Goal: Transaction & Acquisition: Book appointment/travel/reservation

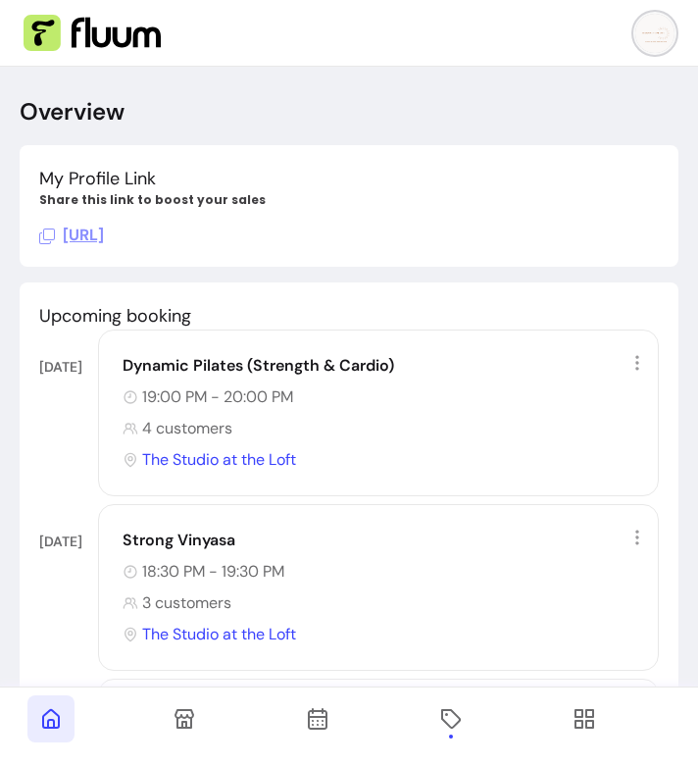
click at [568, 732] on span at bounding box center [584, 719] width 47 height 47
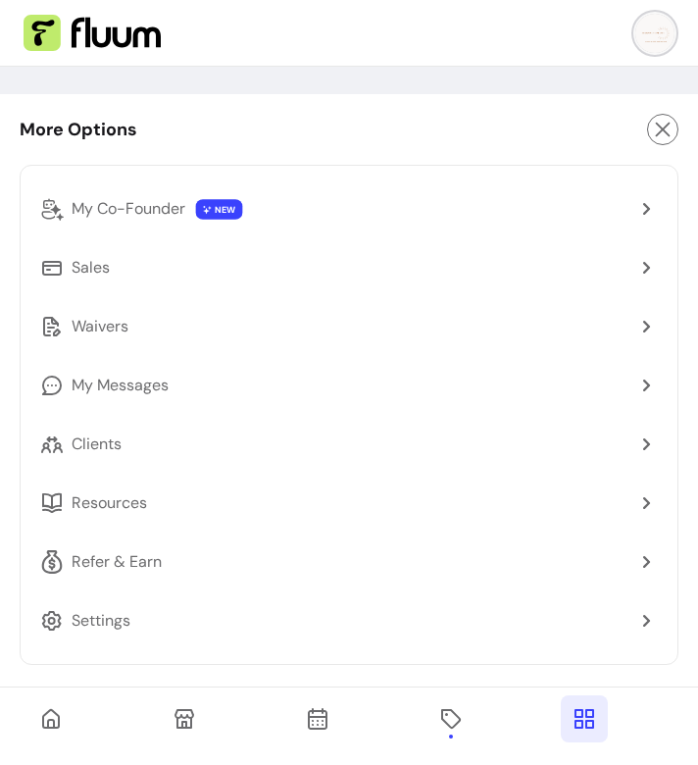
click at [113, 431] on link "Clients" at bounding box center [349, 444] width 634 height 47
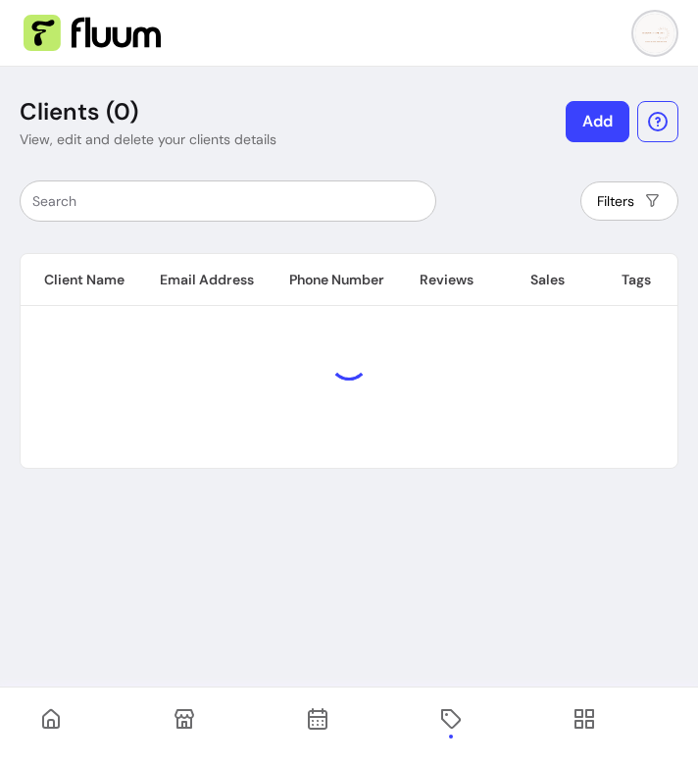
click at [238, 198] on input "text" at bounding box center [227, 201] width 391 height 20
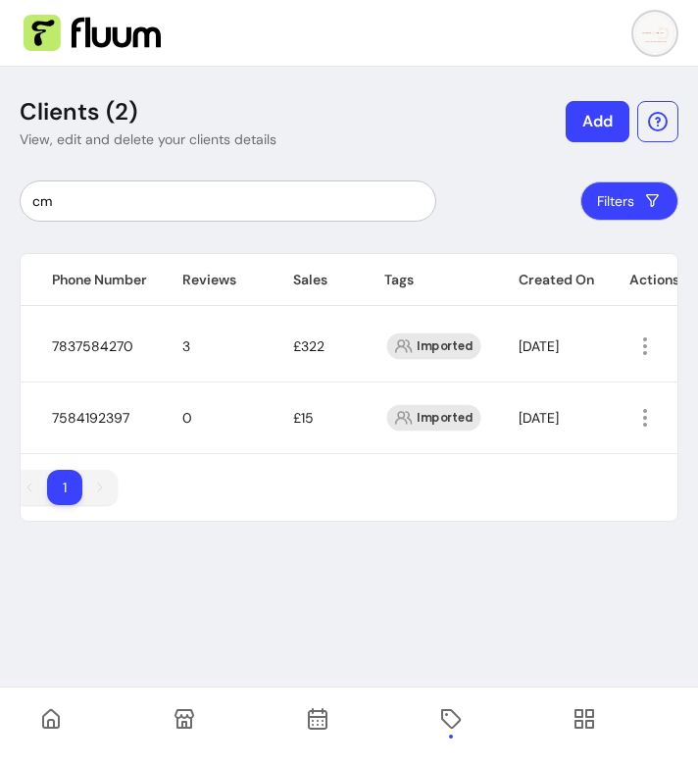
scroll to position [0, 343]
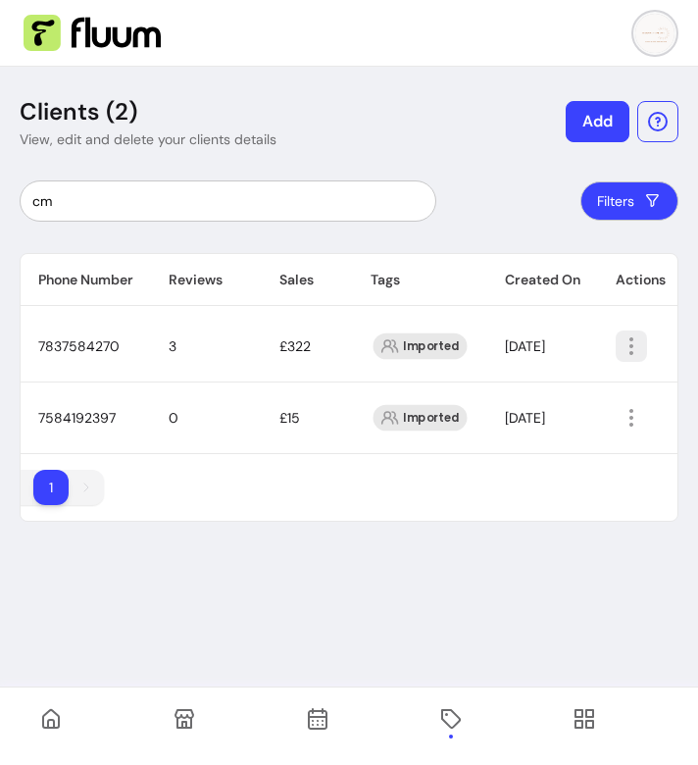
type input "cm"
click at [639, 343] on icon "button" at bounding box center [632, 347] width 24 height 24
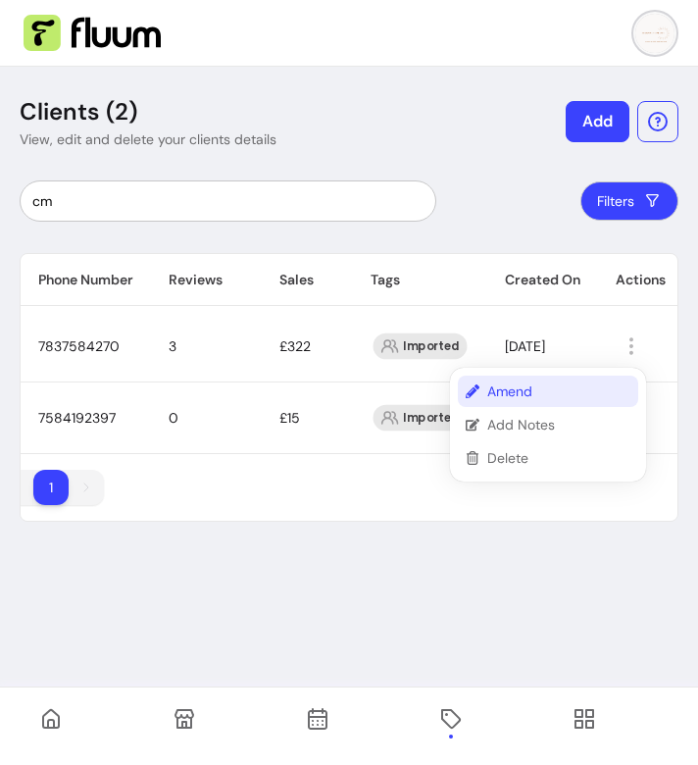
click at [550, 399] on span "Amend" at bounding box center [559, 392] width 143 height 20
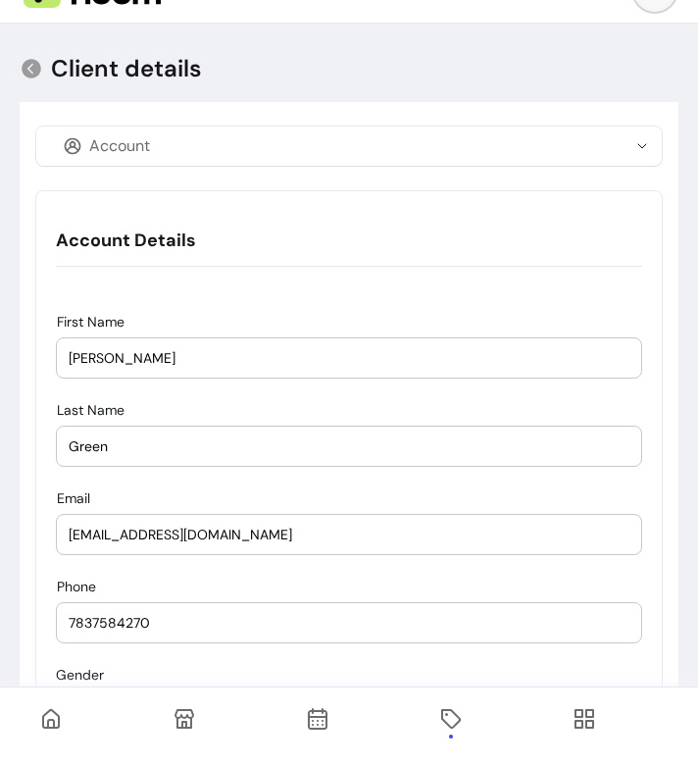
scroll to position [42, 0]
click at [307, 141] on div "Account" at bounding box center [337, 147] width 579 height 39
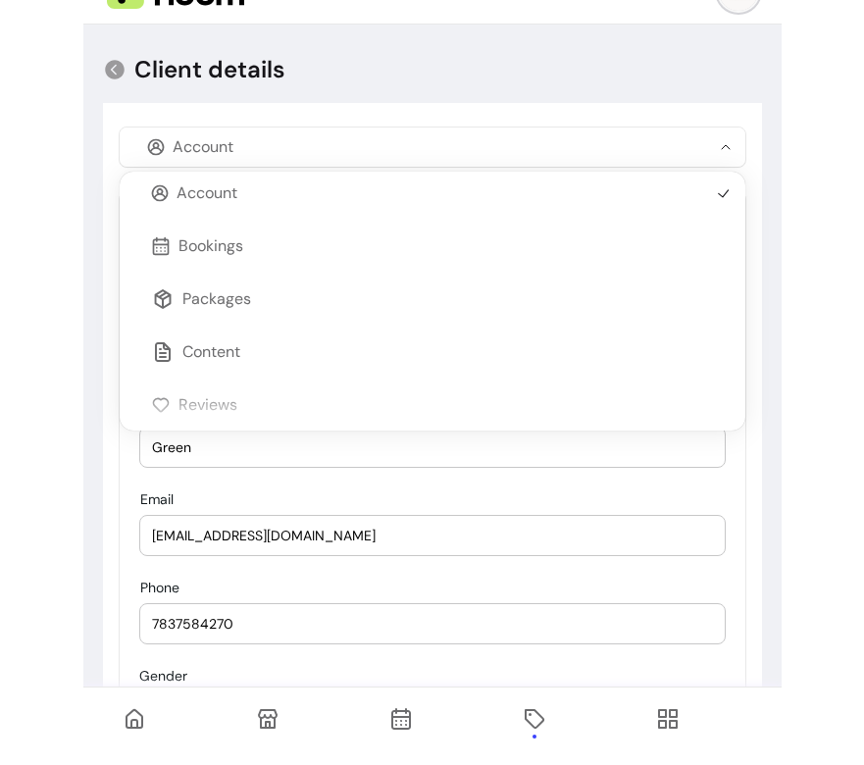
scroll to position [0, 0]
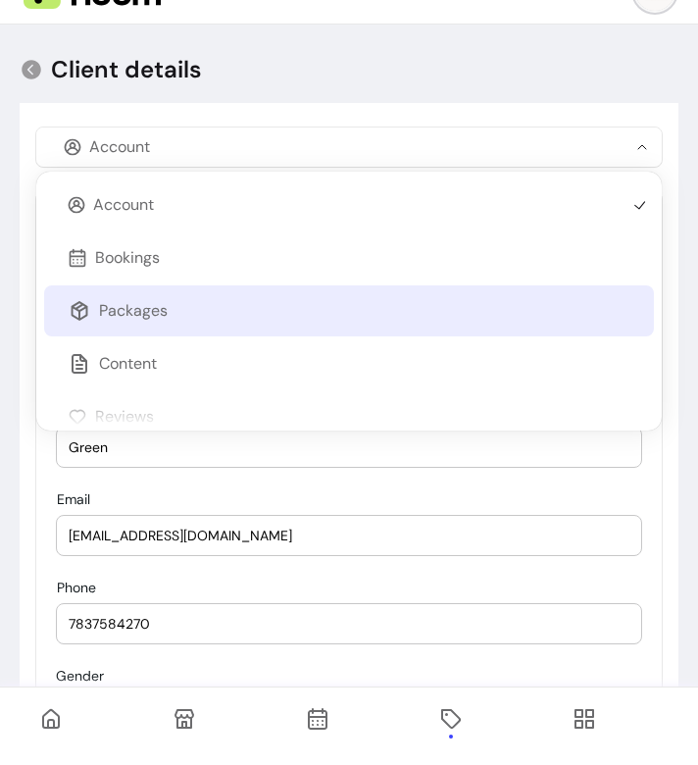
click at [152, 305] on p "Packages" at bounding box center [133, 311] width 69 height 24
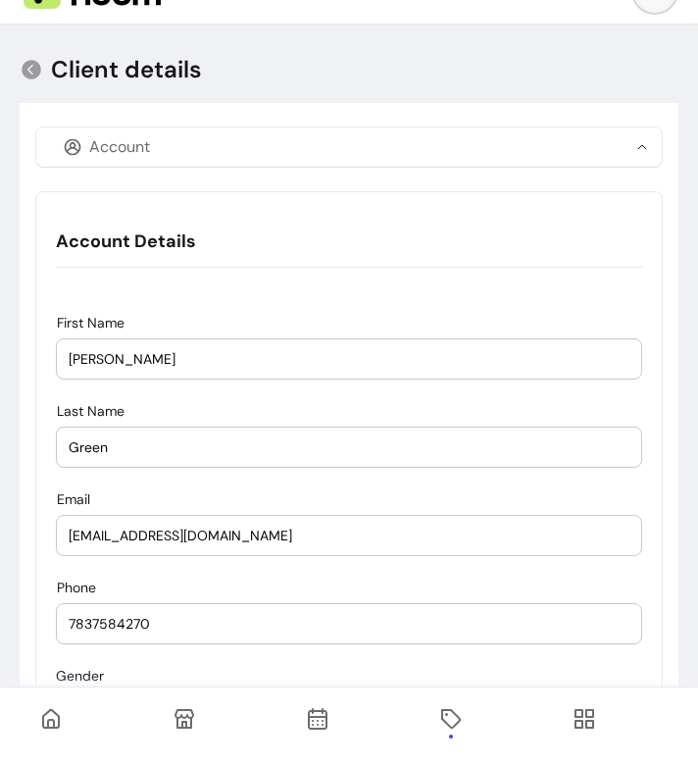
select select "********"
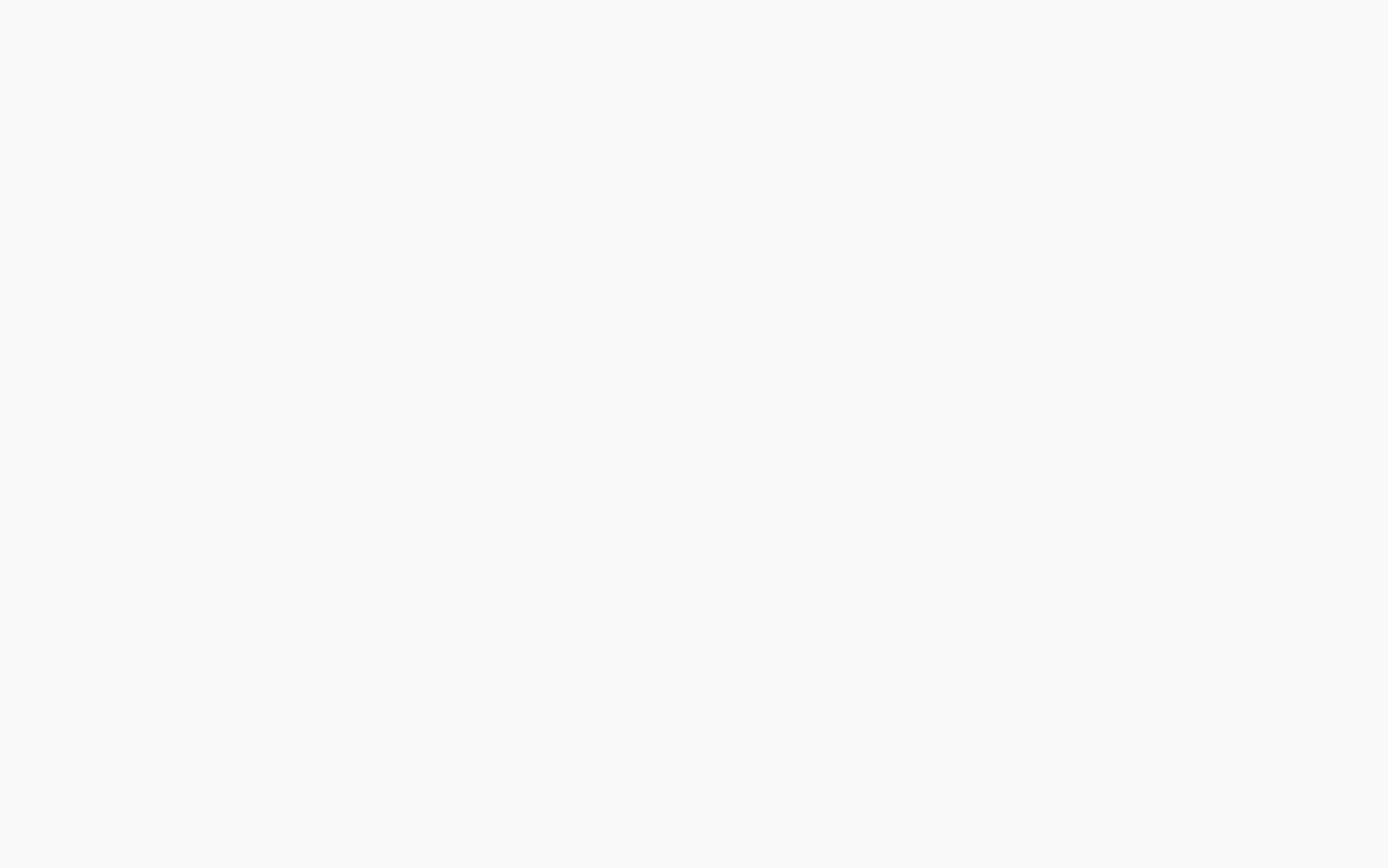
click at [141, 144] on div at bounding box center [694, 434] width 1388 height 868
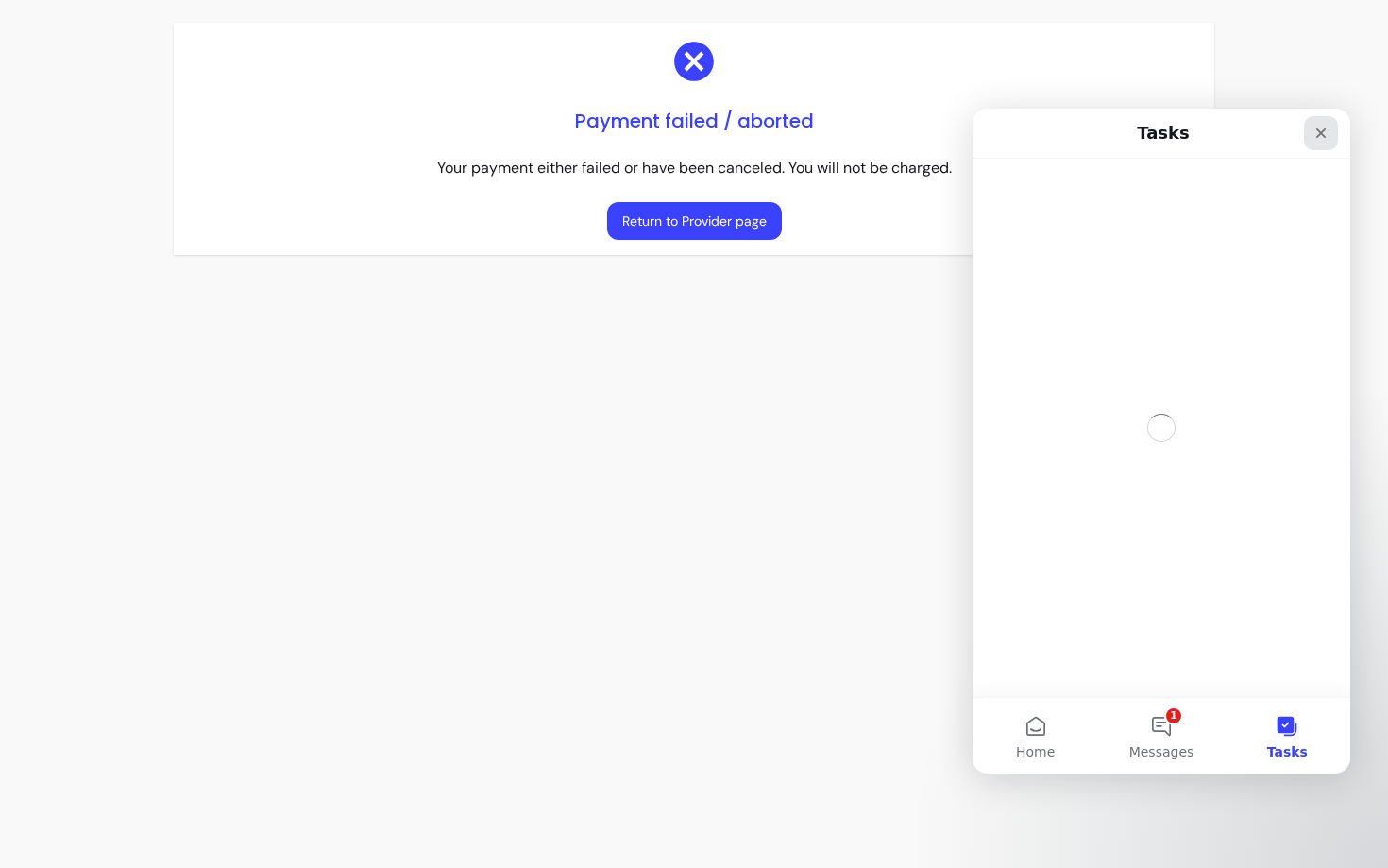
click at [1325, 133] on icon "Close" at bounding box center [1322, 133] width 15 height 15
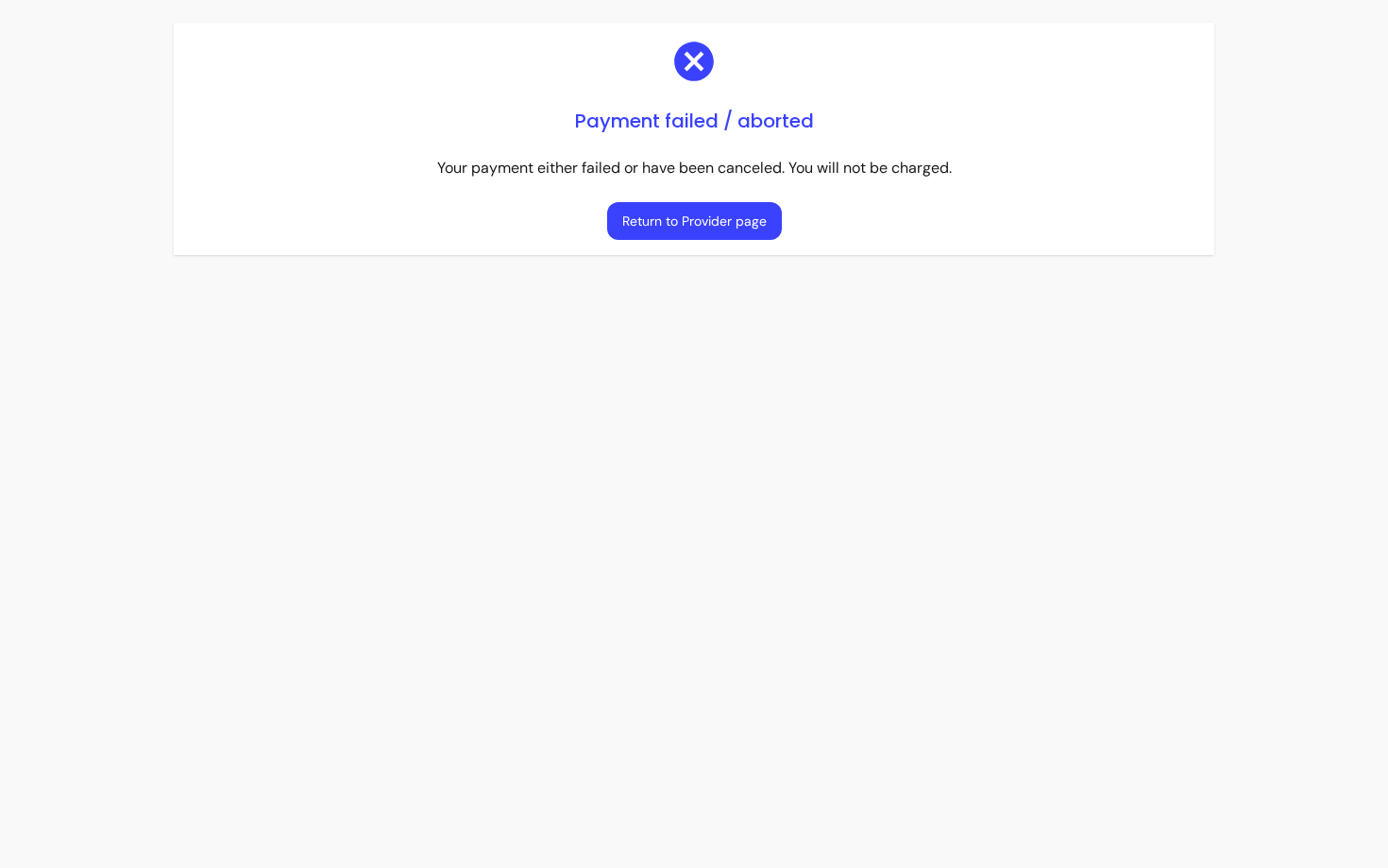
click at [725, 223] on button "Return to Provider page" at bounding box center [694, 220] width 174 height 38
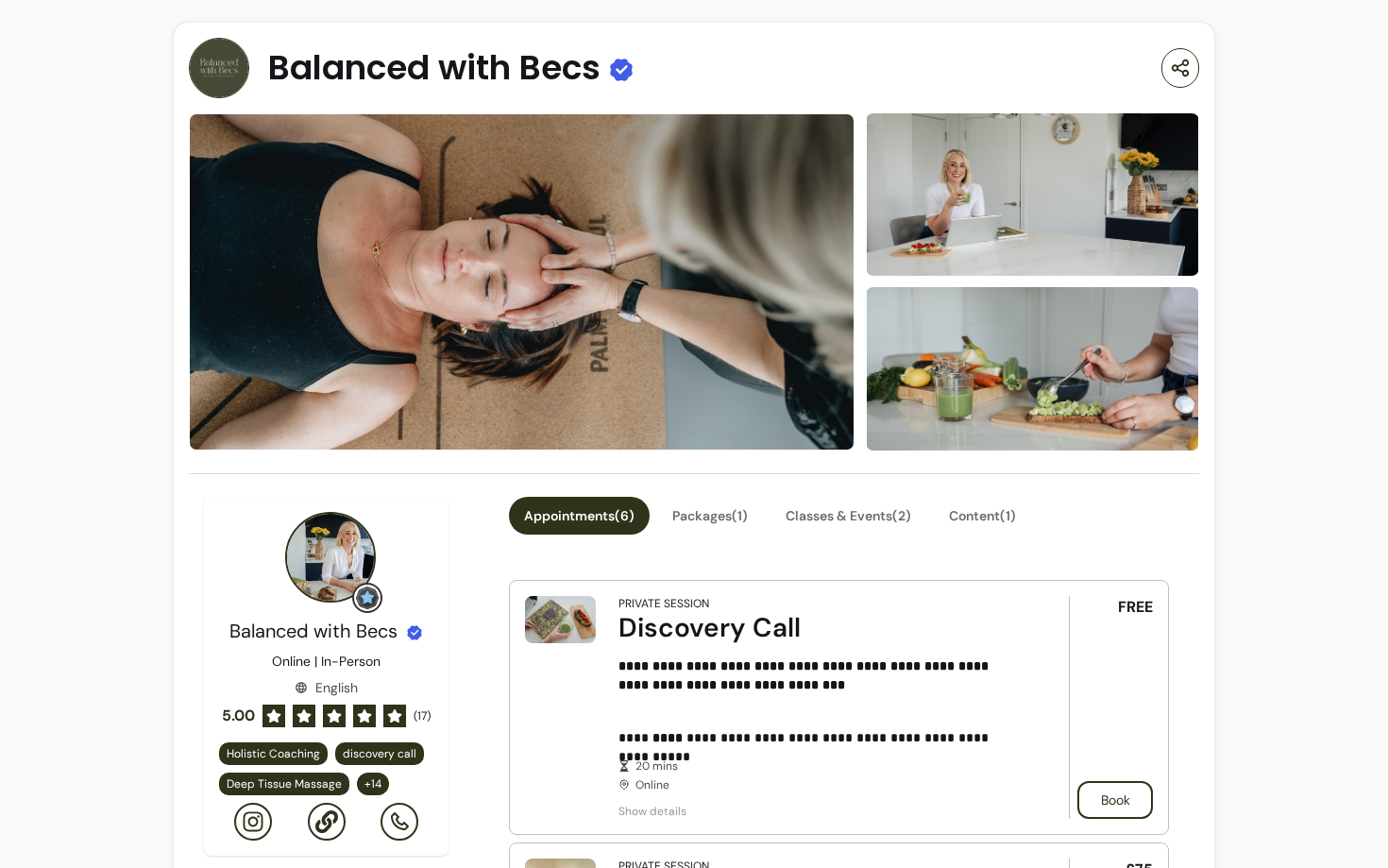
scroll to position [41, 0]
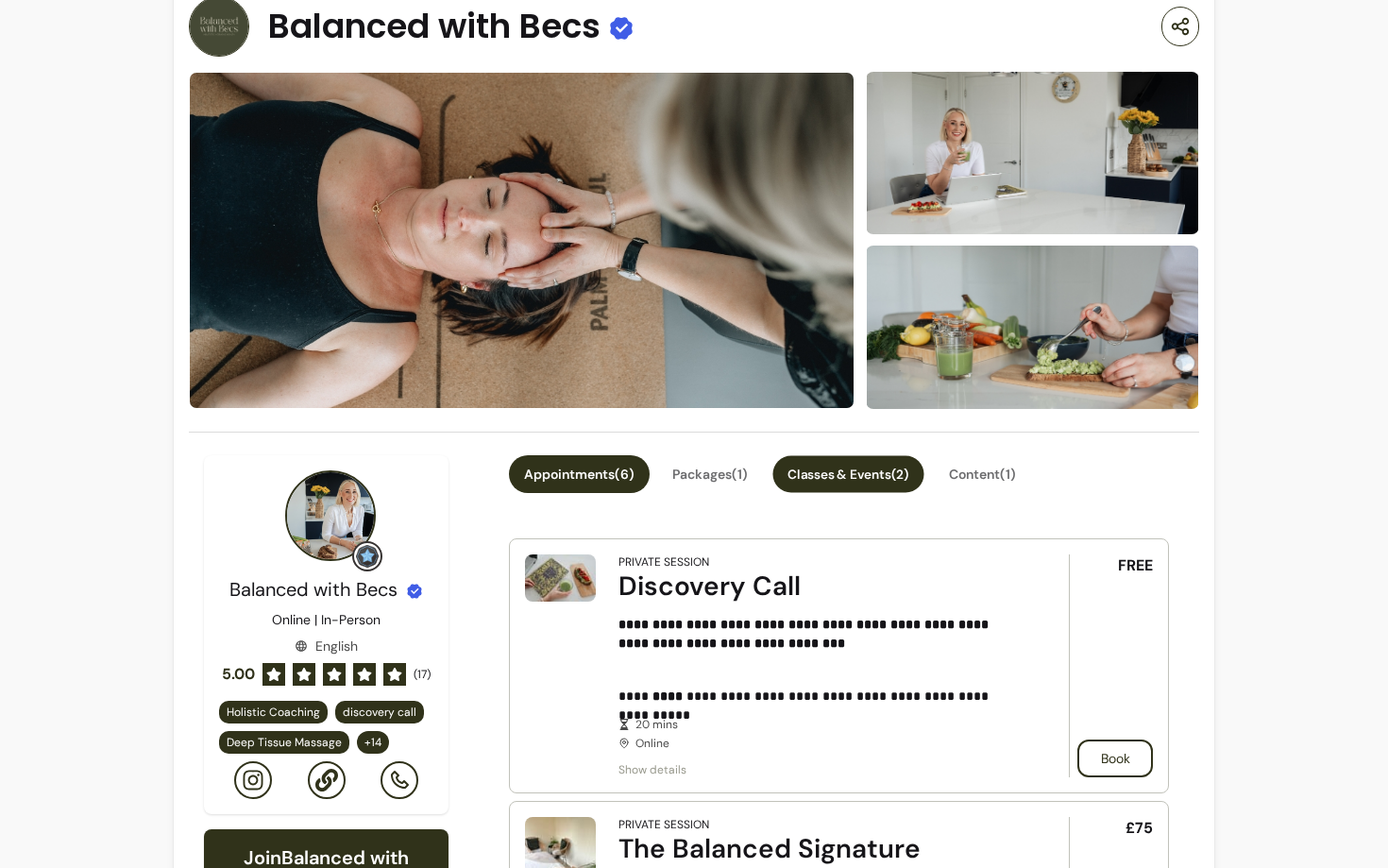
click at [818, 474] on button "Classes & Events ( 2 )" at bounding box center [848, 473] width 151 height 37
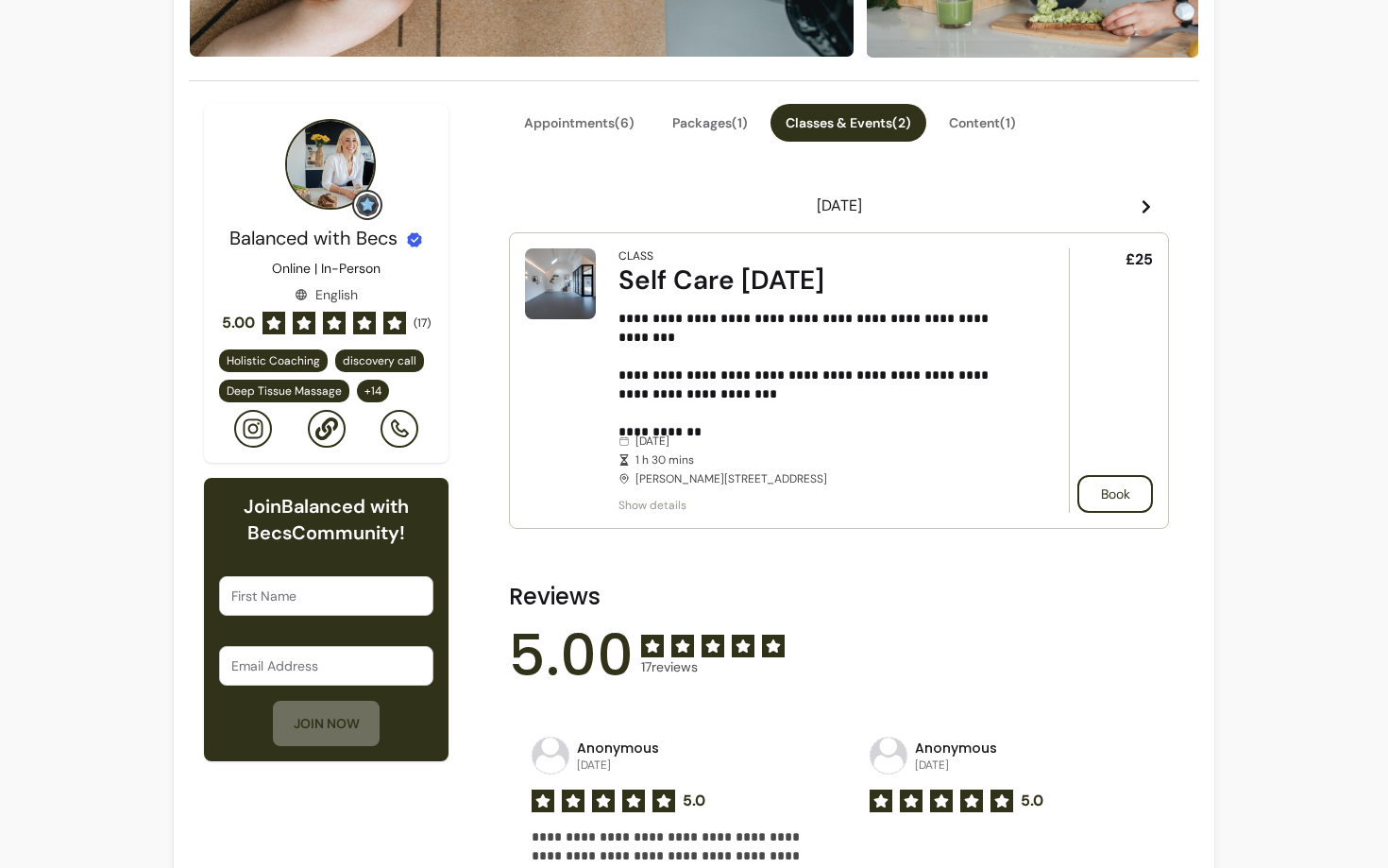
scroll to position [392, 0]
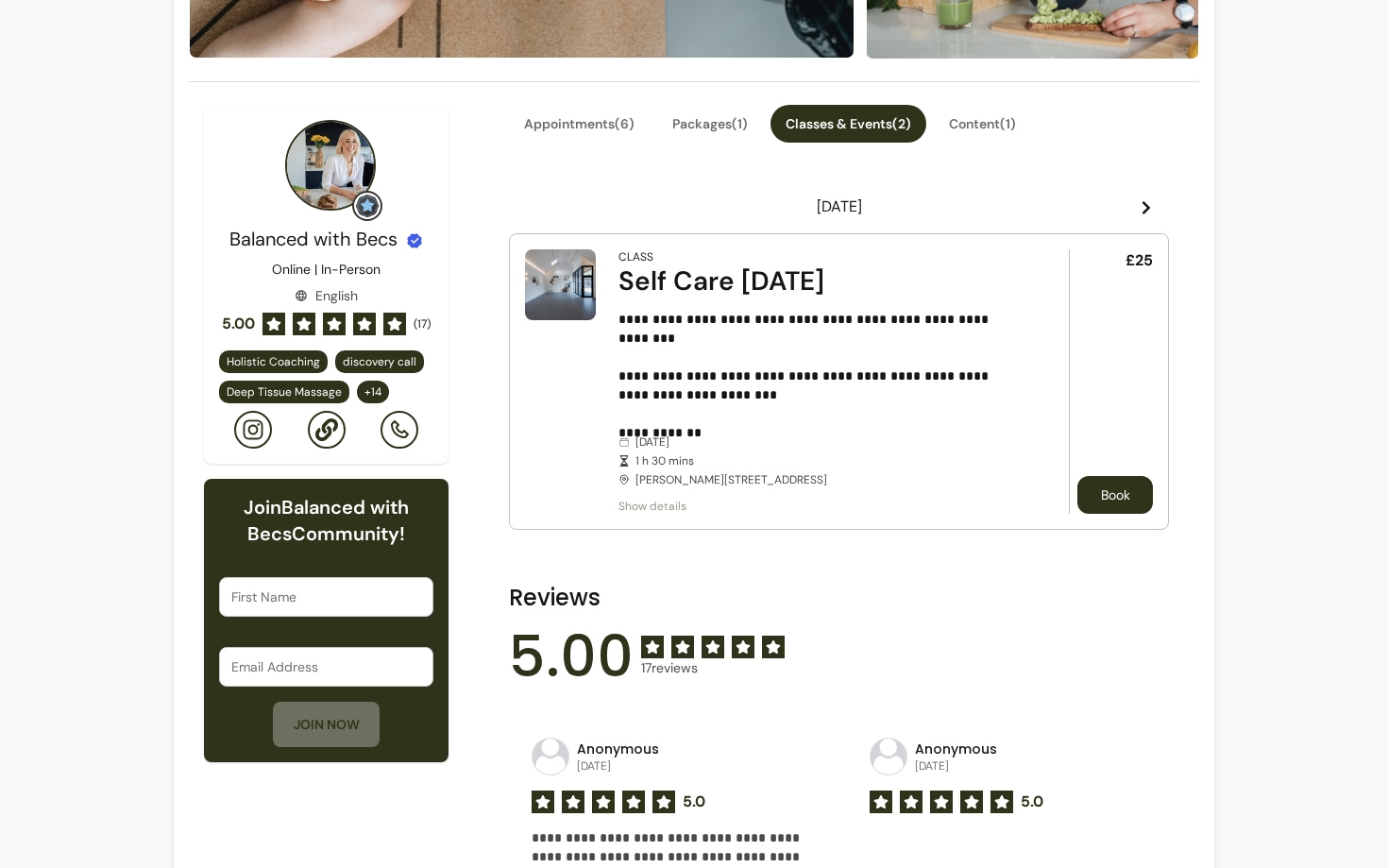
click at [1116, 491] on button "Book" at bounding box center [1115, 494] width 75 height 38
